Goal: Transaction & Acquisition: Purchase product/service

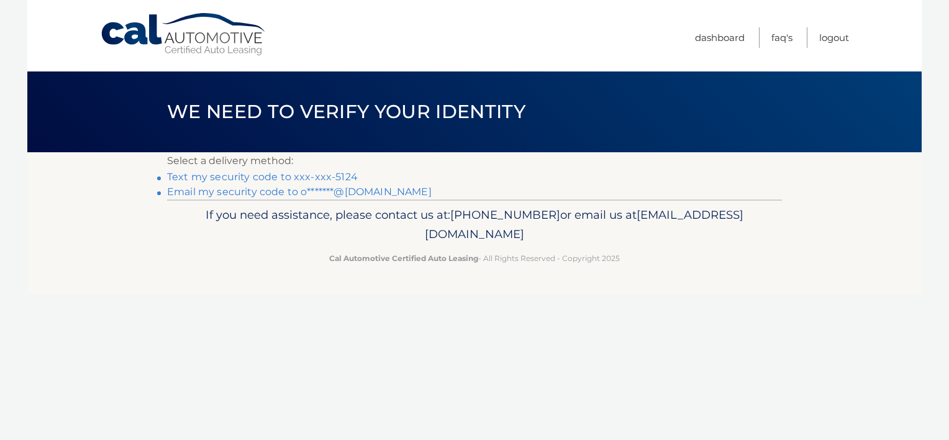
click at [348, 176] on link "Text my security code to xxx-xxx-5124" at bounding box center [262, 177] width 191 height 12
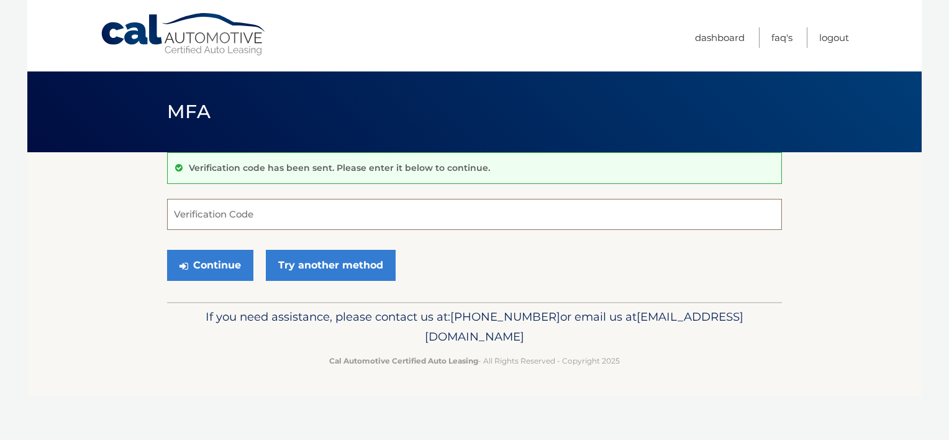
click at [258, 213] on input "Verification Code" at bounding box center [474, 214] width 615 height 31
type input "836174"
click at [218, 260] on button "Continue" at bounding box center [210, 265] width 86 height 31
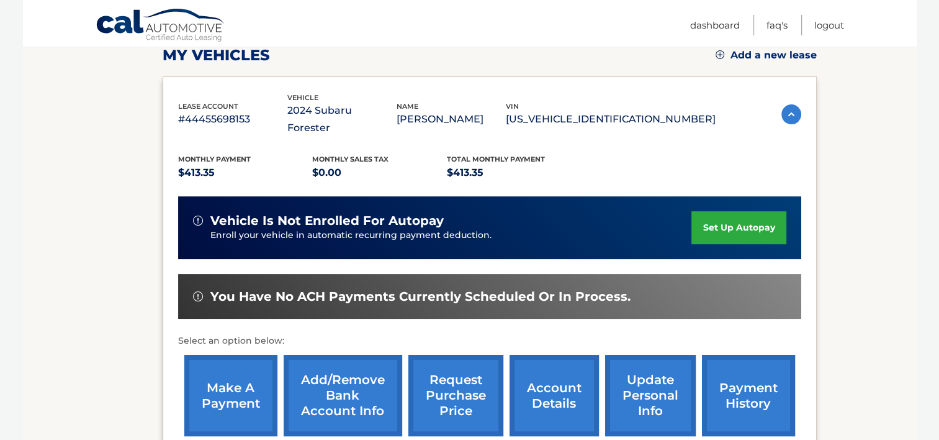
scroll to position [186, 0]
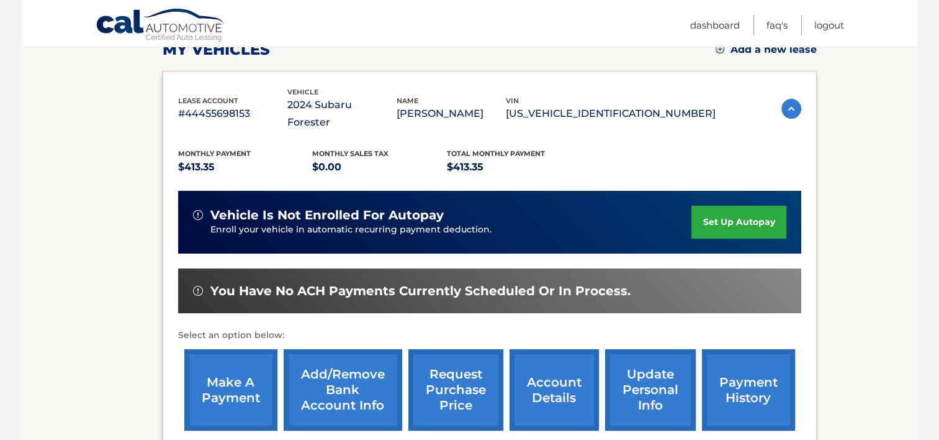
click at [231, 363] on link "make a payment" at bounding box center [230, 389] width 93 height 81
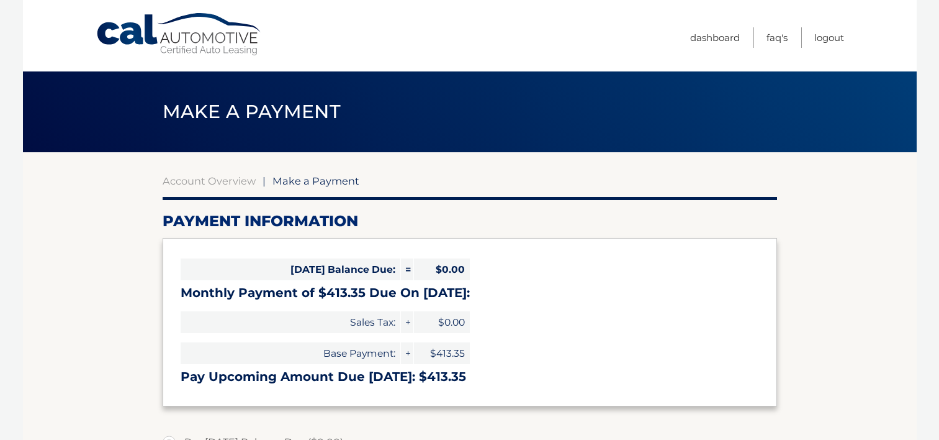
select select "YjliM2MxMjMtMTdkMC00Y2IxLWI4ZWItMTVkZmNiN2MyODg2"
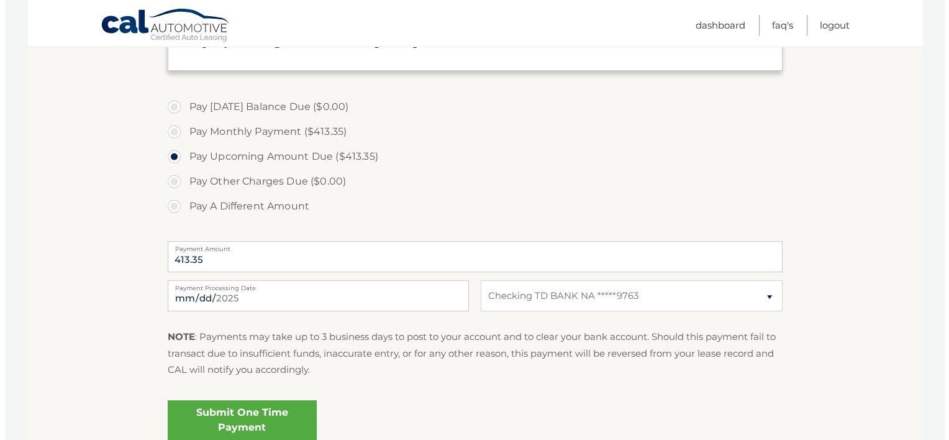
scroll to position [373, 0]
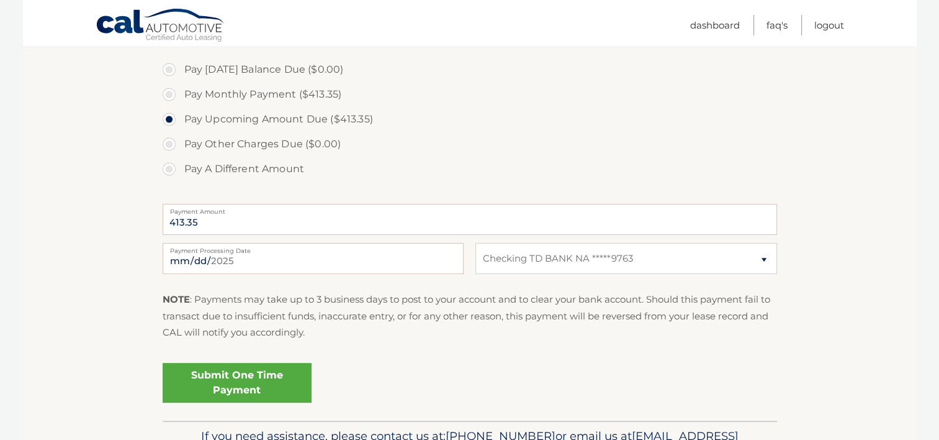
click at [245, 380] on link "Submit One Time Payment" at bounding box center [237, 383] width 149 height 40
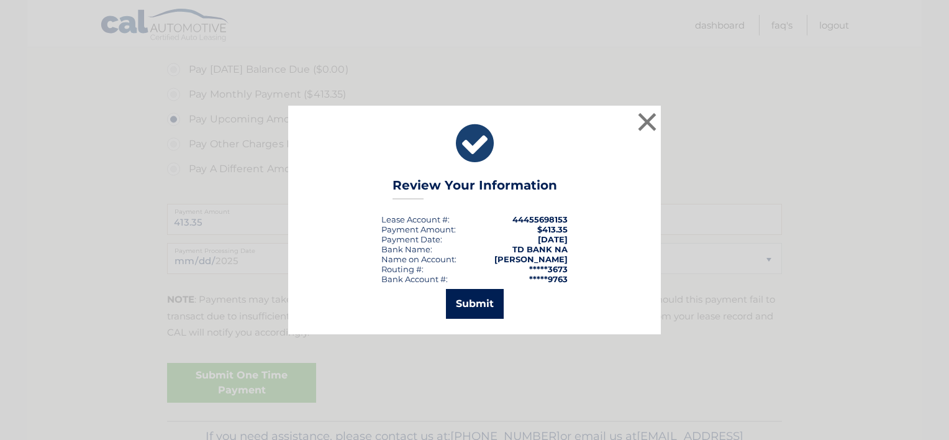
click at [477, 303] on button "Submit" at bounding box center [475, 304] width 58 height 30
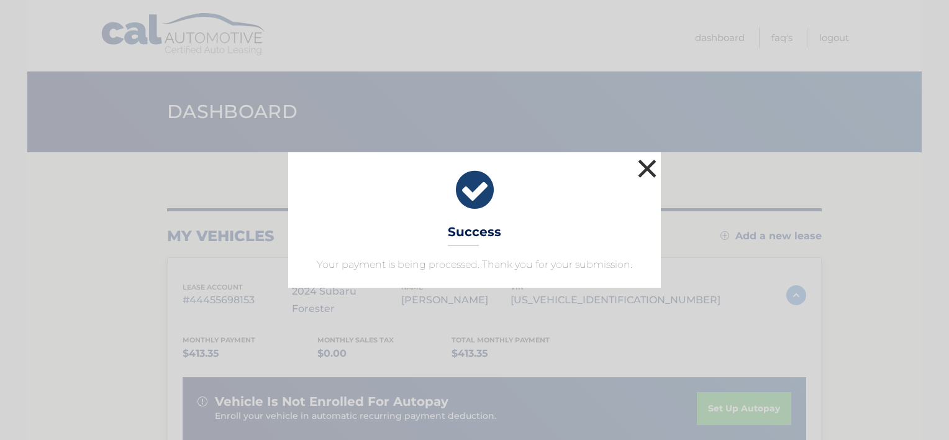
click at [646, 168] on button "×" at bounding box center [647, 168] width 25 height 25
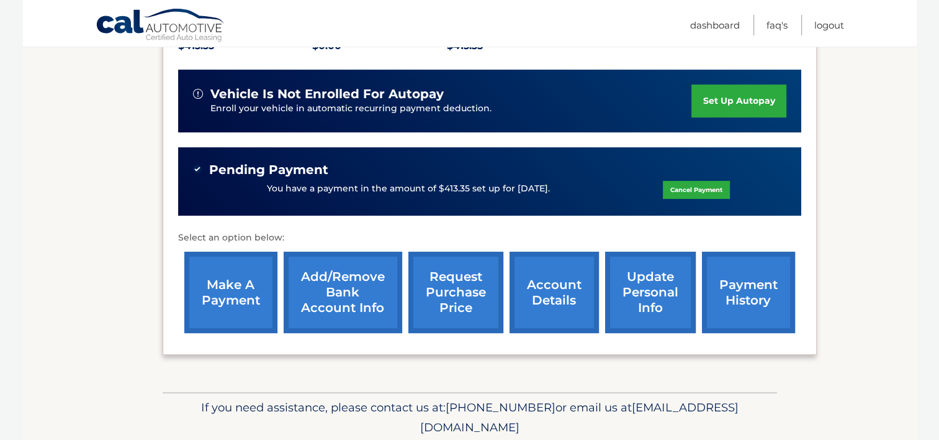
scroll to position [310, 0]
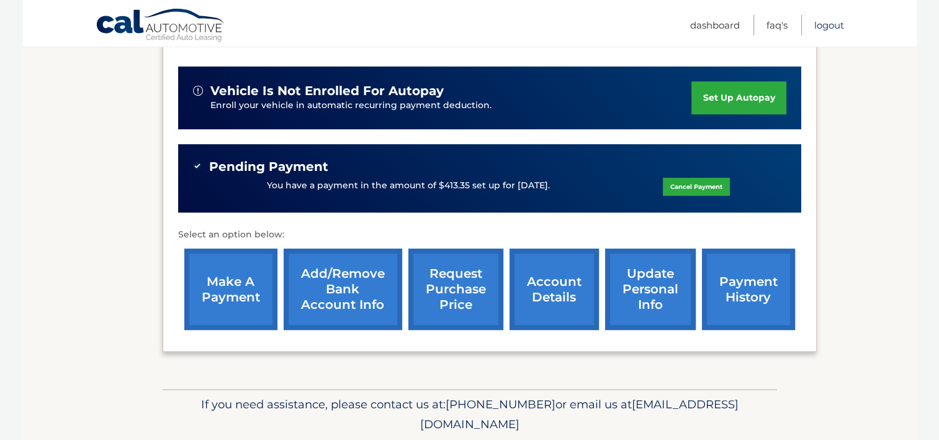
click at [832, 22] on link "Logout" at bounding box center [830, 25] width 30 height 20
